Goal: Transaction & Acquisition: Obtain resource

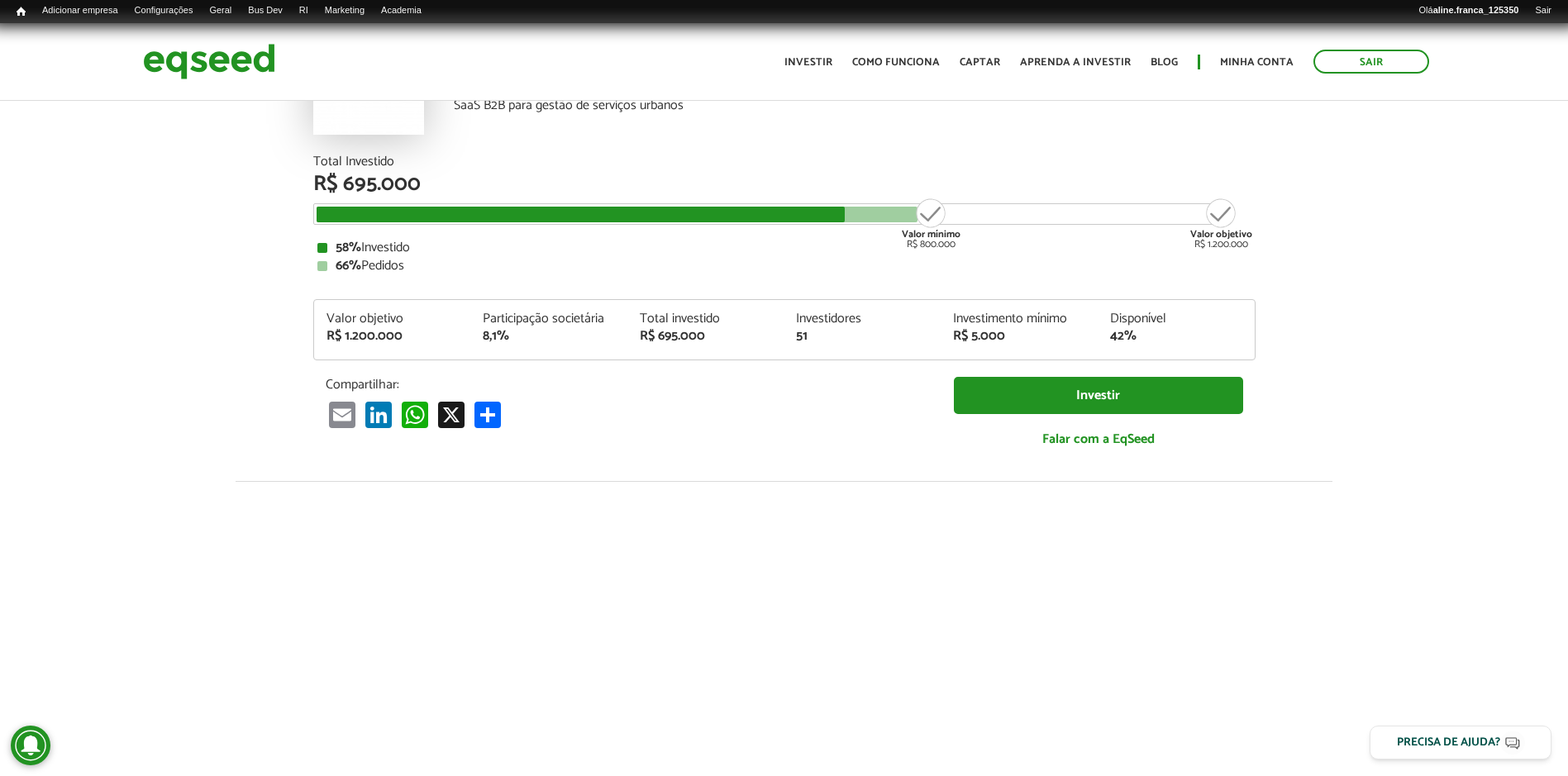
scroll to position [165, 0]
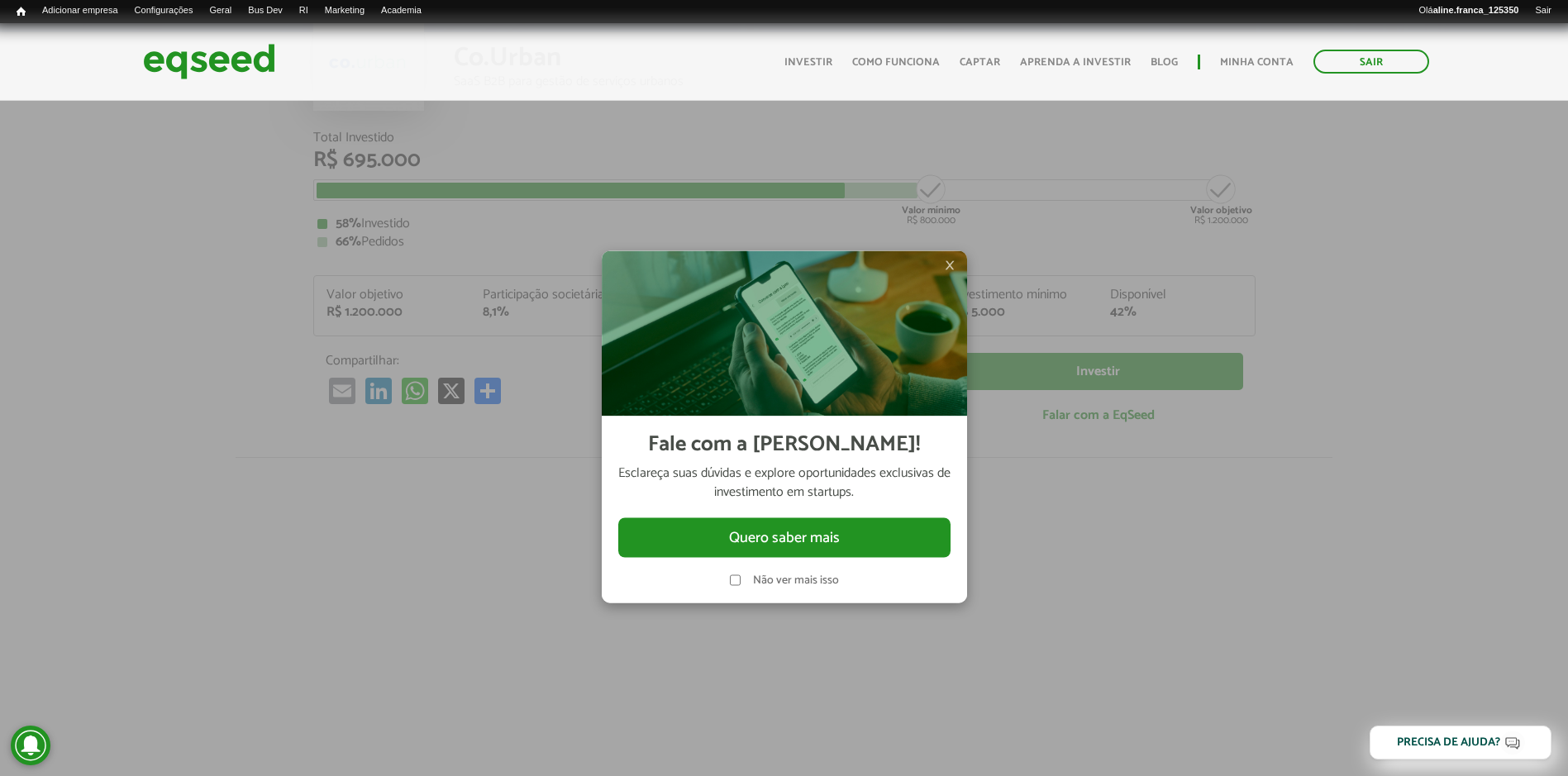
click at [952, 264] on span "×" at bounding box center [950, 264] width 10 height 19
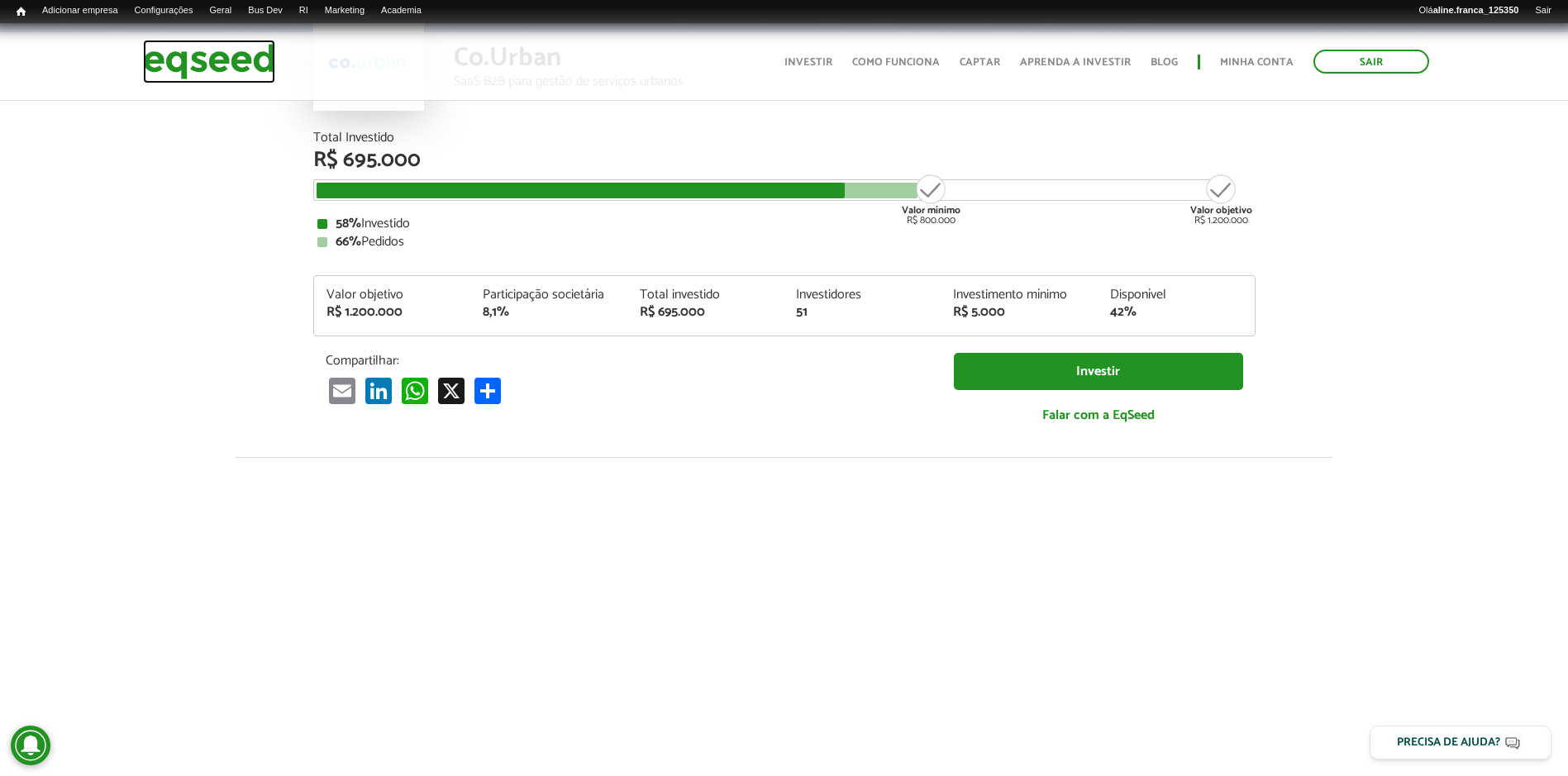
click at [167, 58] on img at bounding box center [209, 61] width 132 height 44
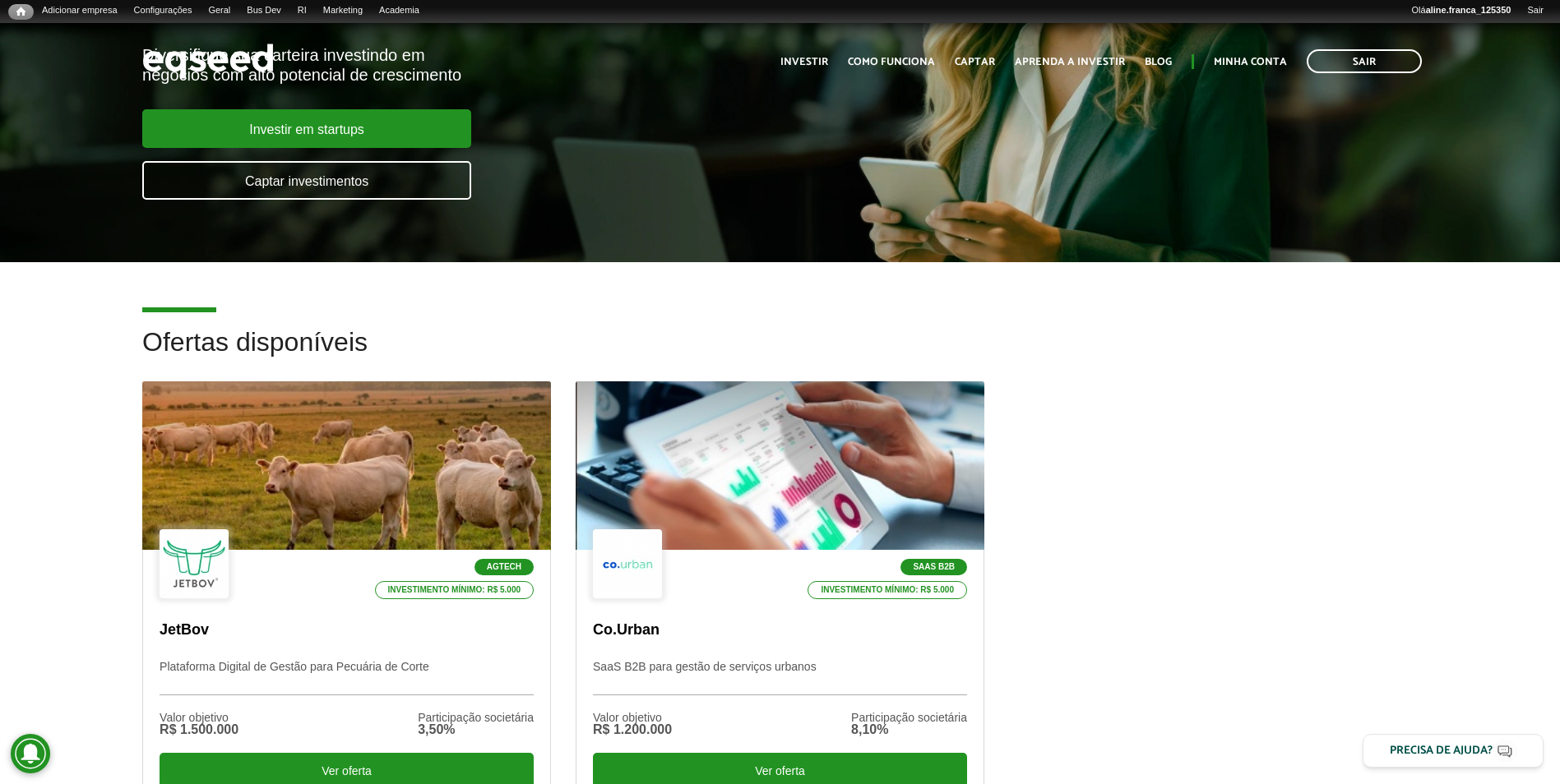
scroll to position [246, 0]
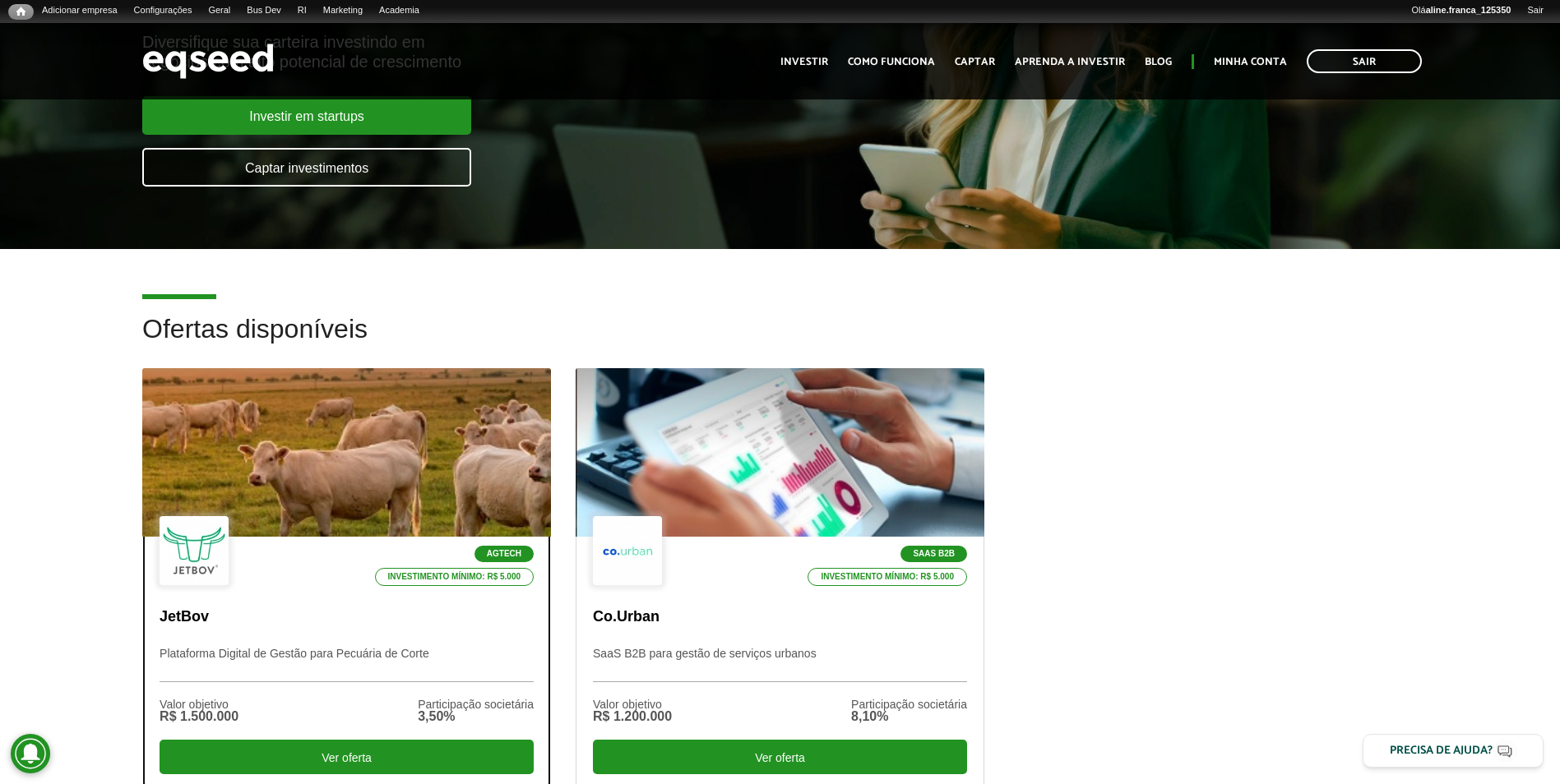
click at [353, 434] on div at bounding box center [346, 452] width 490 height 202
